Goal: Find specific page/section: Find specific page/section

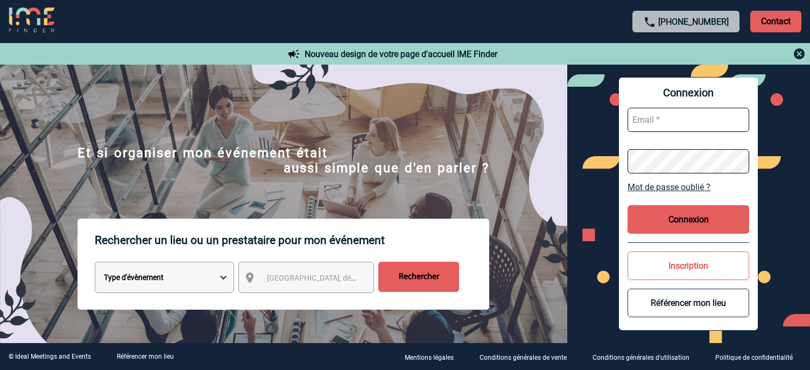
type input "[EMAIL_ADDRESS][DOMAIN_NAME]"
click at [690, 222] on button "Connexion" at bounding box center [688, 219] width 122 height 29
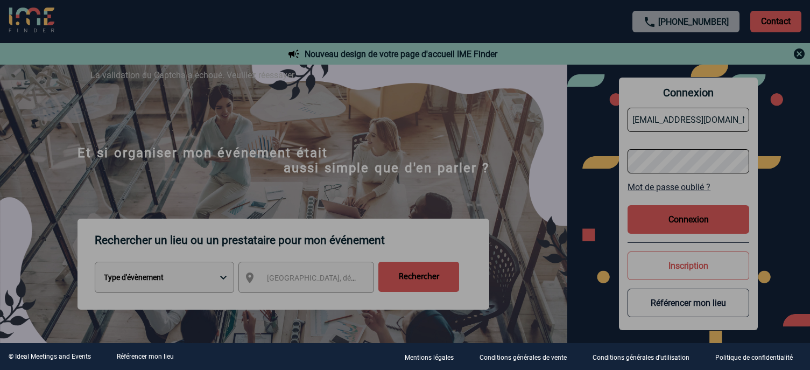
click at [687, 215] on div at bounding box center [405, 185] width 810 height 370
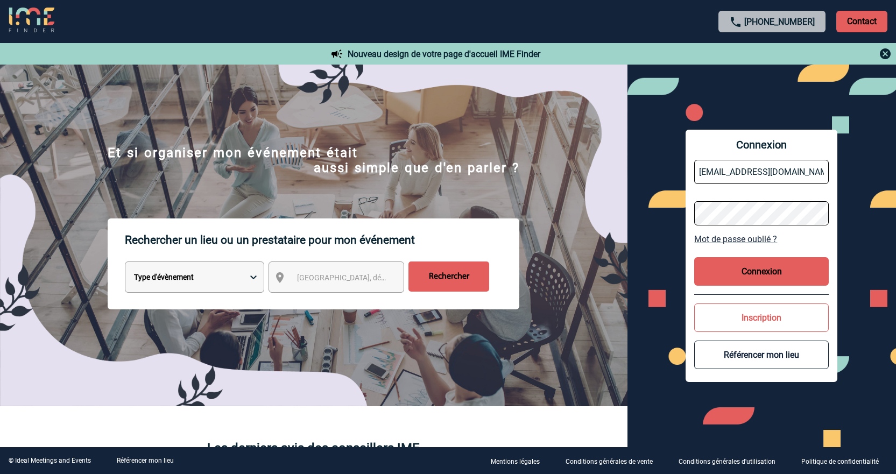
click at [748, 276] on button "Connexion" at bounding box center [761, 271] width 134 height 29
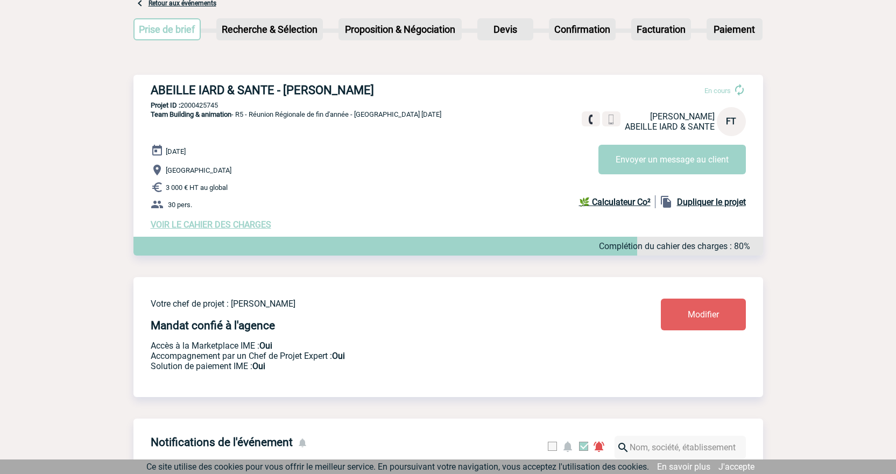
scroll to position [108, 0]
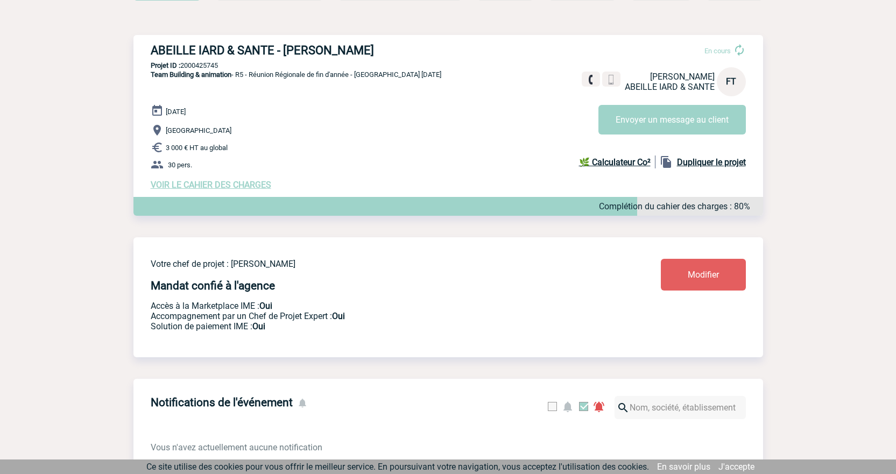
click at [244, 184] on span "VOIR LE CAHIER DES CHARGES" at bounding box center [211, 185] width 120 height 10
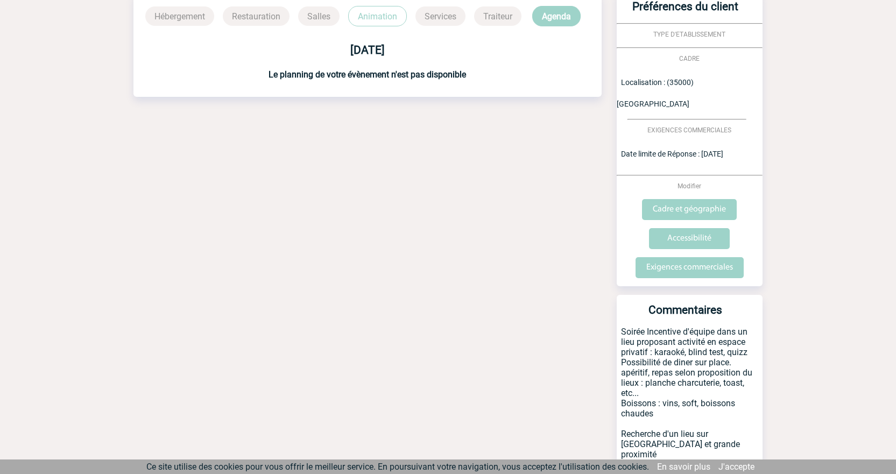
scroll to position [316, 0]
